Goal: Task Accomplishment & Management: Complete application form

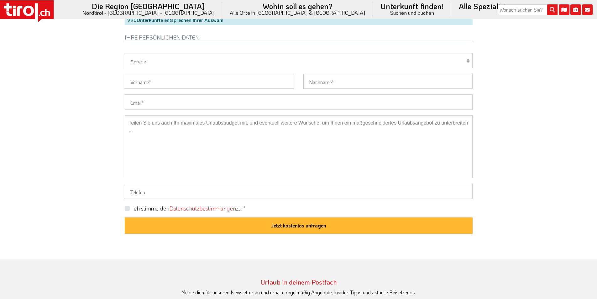
click at [154, 102] on input "Email" at bounding box center [299, 101] width 348 height 15
paste input "tm@leckert.online"
type input "tm@leckert.online"
drag, startPoint x: 60, startPoint y: 96, endPoint x: 105, endPoint y: 92, distance: 45.3
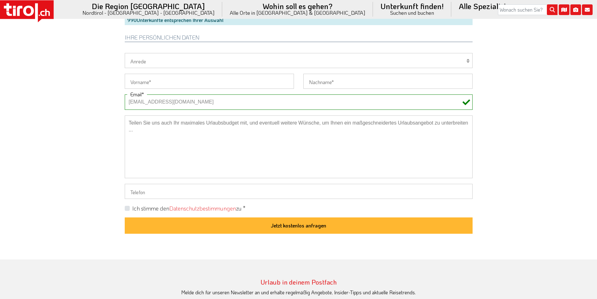
click at [150, 58] on select "Herr Frau Familie" at bounding box center [299, 60] width 348 height 15
select select "Herr"
click at [125, 53] on select "Herr Frau Familie" at bounding box center [299, 60] width 348 height 15
drag, startPoint x: 146, startPoint y: 77, endPoint x: 103, endPoint y: 72, distance: 43.3
click at [146, 77] on input "Vorname" at bounding box center [209, 81] width 169 height 15
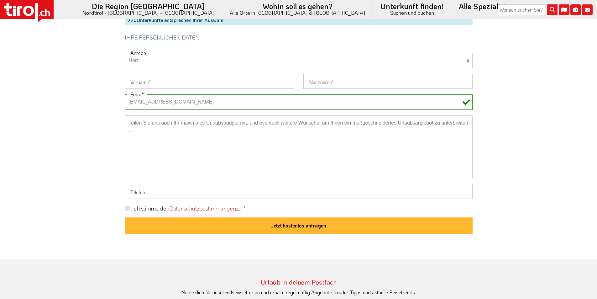
paste input "Thomas"
type input "Thomas"
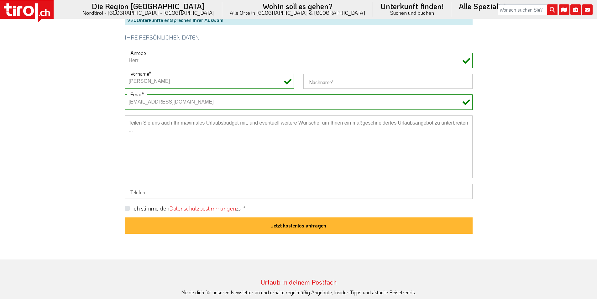
click at [318, 82] on input "Nachname" at bounding box center [388, 81] width 169 height 15
paste input "Leckert"
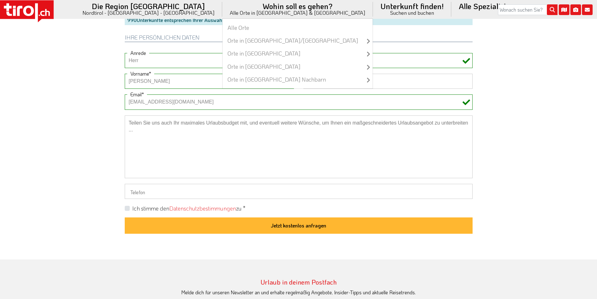
type input "Leckert"
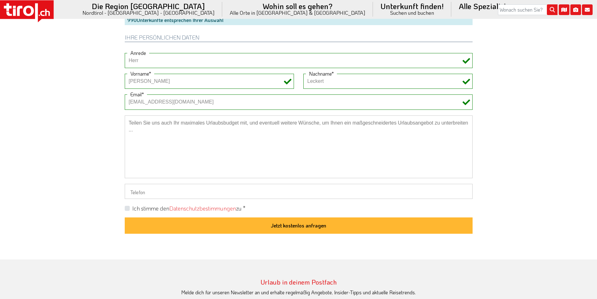
click at [171, 130] on textarea at bounding box center [299, 146] width 348 height 63
paste textarea "Frühstück, 3/4 Pension"
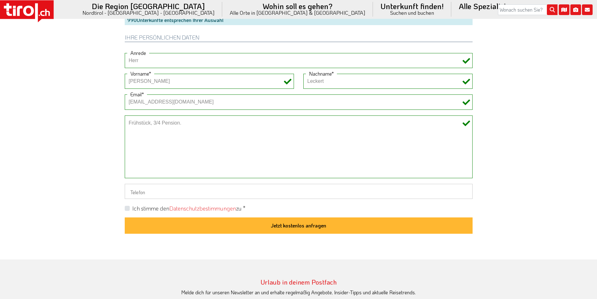
paste textarea "Darf der Hund mit auf die Liegewiese ?"
type textarea "Frühstück, 3/4 Pension. Darf der Hund mit auf die Liegewiese ?"
click at [132, 208] on label "Ich stimme den Datenschutzbestimmungen zu *" at bounding box center [188, 208] width 113 height 8
click at [127, 208] on input "Ich stimme den Datenschutzbestimmungen zu *" at bounding box center [300, 208] width 348 height 4
checkbox input "true"
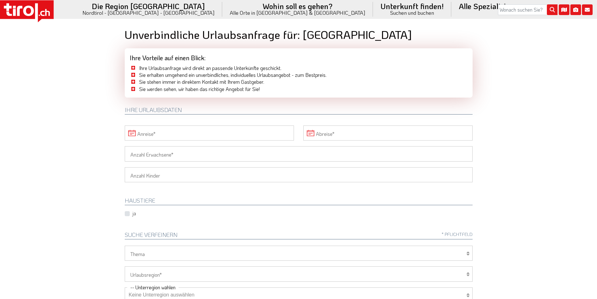
click at [163, 130] on input "Anreise" at bounding box center [209, 132] width 169 height 15
click at [228, 192] on span "15" at bounding box center [228, 192] width 12 height 12
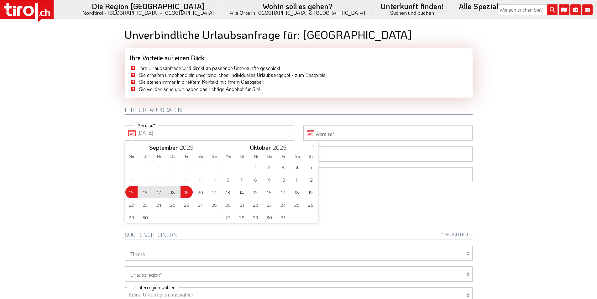
click at [186, 192] on span "19" at bounding box center [187, 192] width 12 height 12
type input "15-09-2025"
type input "19-09-2025"
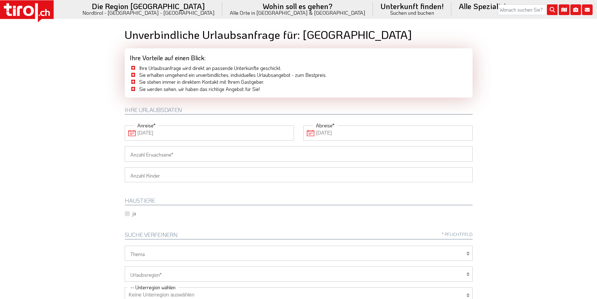
drag, startPoint x: 155, startPoint y: 154, endPoint x: 87, endPoint y: 151, distance: 68.4
click at [151, 154] on input "Anzahl Erwachsene" at bounding box center [299, 153] width 348 height 15
type input "2"
click at [77, 151] on body ".st0{fill:#FFFFFF}.st1{fill:#E31017} Die Region Tirol Nordtirol - Südtirol - Os…" at bounding box center [298, 149] width 597 height 299
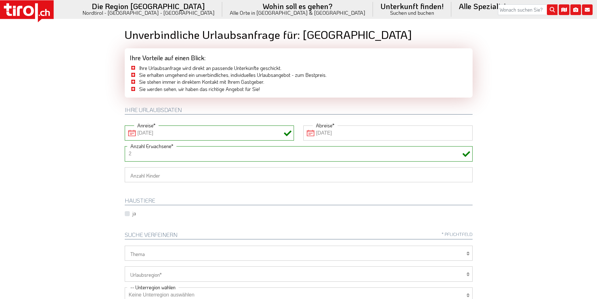
drag, startPoint x: 65, startPoint y: 122, endPoint x: 69, endPoint y: 118, distance: 5.1
click at [65, 122] on body ".st0{fill:#FFFFFF}.st1{fill:#E31017} Die Region Tirol Nordtirol - Südtirol - Os…" at bounding box center [298, 149] width 597 height 299
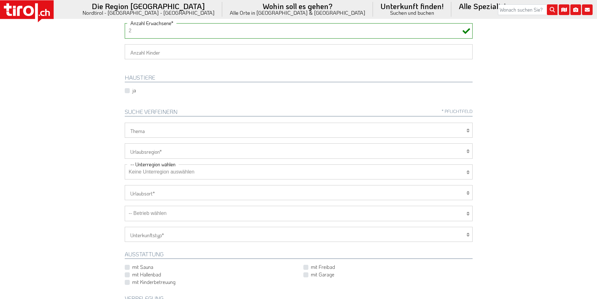
scroll to position [125, 0]
click at [149, 146] on select "Tirol/Nordtirol Osttirol Südtirol Tirols Nachbarn" at bounding box center [299, 148] width 348 height 15
select select "7272"
click at [125, 141] on select "Tirol/Nordtirol Osttirol Südtirol Tirols Nachbarn" at bounding box center [299, 148] width 348 height 15
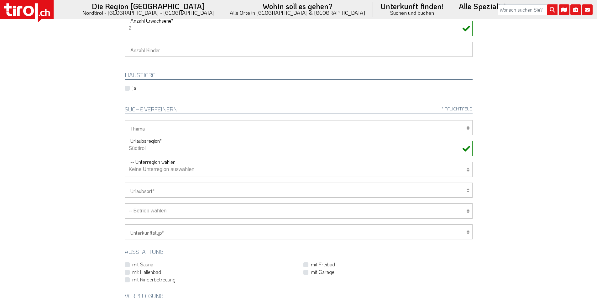
click at [161, 214] on select "-- Betrieb wählen ABINEA Dolomiti Romantic SPA Hotel Aktivhotel Waldhof - Oetz …" at bounding box center [299, 210] width 348 height 15
click at [125, 203] on select "-- Betrieb wählen ABINEA Dolomiti Romantic SPA Hotel Aktivhotel Waldhof - Oetz …" at bounding box center [299, 210] width 348 height 15
click at [56, 135] on body ".st0{fill:#FFFFFF}.st1{fill:#E31017} Die Region Tirol Nordtirol - Südtirol - Os…" at bounding box center [298, 24] width 597 height 299
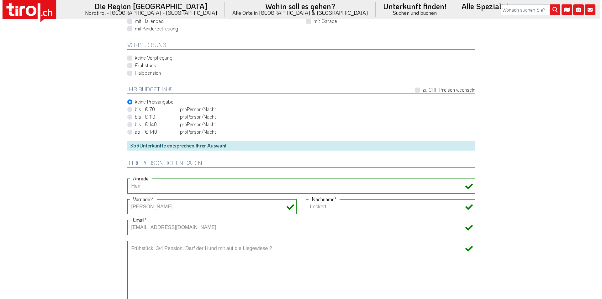
scroll to position [470, 0]
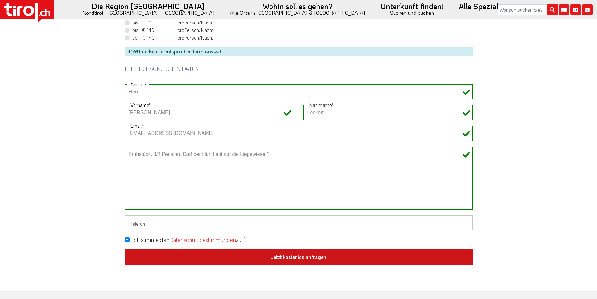
click at [325, 257] on button "Jetzt kostenlos anfragen" at bounding box center [299, 257] width 348 height 16
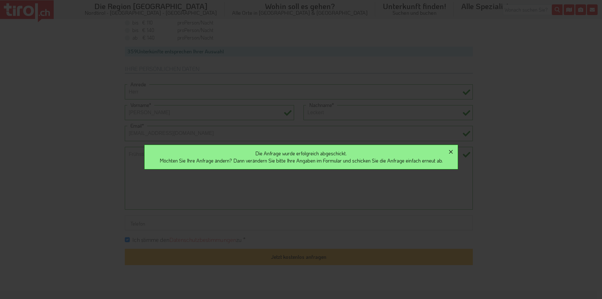
click at [455, 151] on icon "button" at bounding box center [451, 152] width 8 height 8
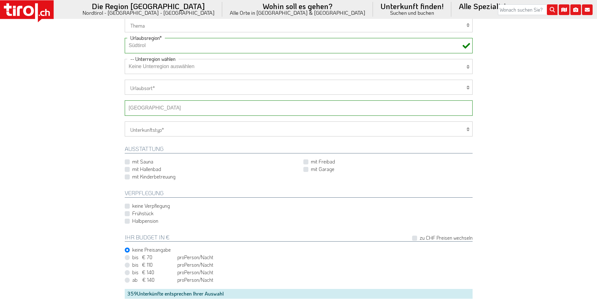
scroll to position [220, 0]
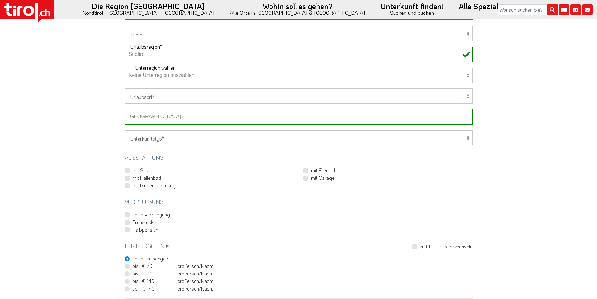
click at [168, 115] on select "-- Betrieb wählen ABINEA Dolomiti Romantic SPA Hotel Aktivhotel Waldhof - Oetz …" at bounding box center [299, 116] width 348 height 15
select select "28595"
click at [125, 109] on select "-- Betrieb wählen ABINEA Dolomiti Romantic SPA Hotel Aktivhotel Waldhof - Oetz …" at bounding box center [299, 116] width 348 height 15
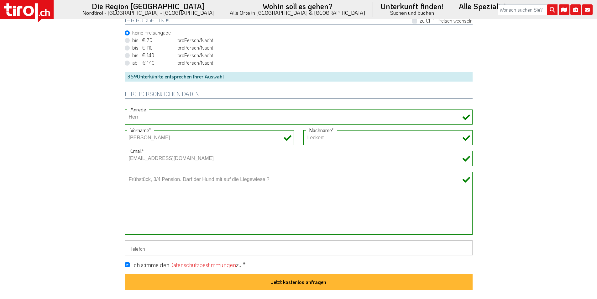
scroll to position [470, 0]
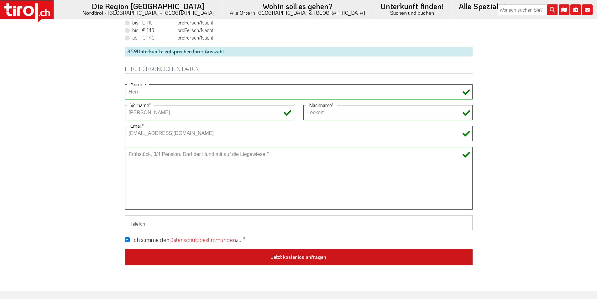
click at [288, 255] on button "Jetzt kostenlos anfragen" at bounding box center [299, 257] width 348 height 16
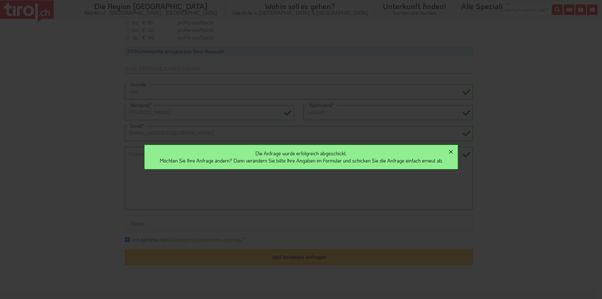
click at [455, 150] on icon "button" at bounding box center [451, 152] width 8 height 8
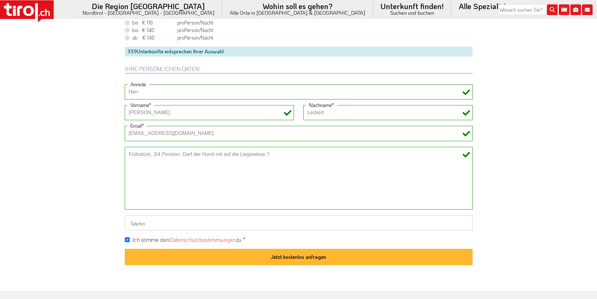
click at [34, 7] on icon at bounding box center [27, 11] width 54 height 22
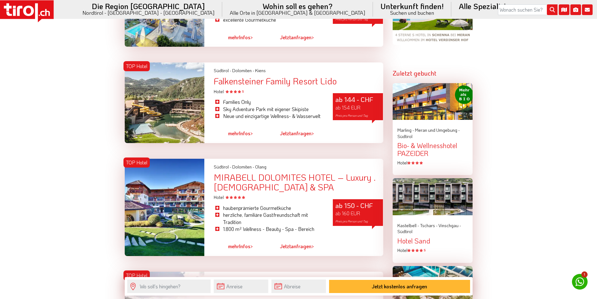
scroll to position [690, 0]
